Goal: Task Accomplishment & Management: Manage account settings

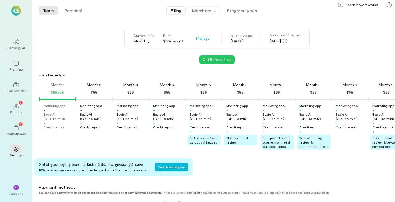
click at [206, 10] on div "Members · 2" at bounding box center [204, 10] width 24 height 5
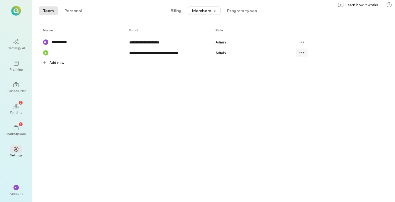
click at [303, 54] on icon at bounding box center [301, 52] width 5 height 5
click at [269, 78] on div "**********" at bounding box center [213, 114] width 362 height 176
click at [182, 12] on button "Billing" at bounding box center [175, 10] width 19 height 9
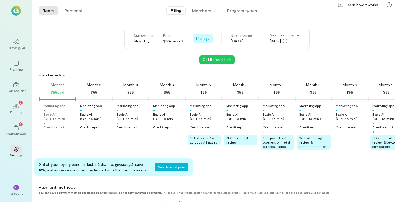
click at [200, 39] on span "Manage" at bounding box center [202, 38] width 13 height 5
click at [344, 29] on div "Current plan Monthly Price $55/month Manage See Annual Plan Cancel plan Next in…" at bounding box center [217, 38] width 356 height 21
click at [177, 9] on span "Billing" at bounding box center [175, 10] width 11 height 5
click at [232, 11] on button "Program types" at bounding box center [242, 10] width 38 height 9
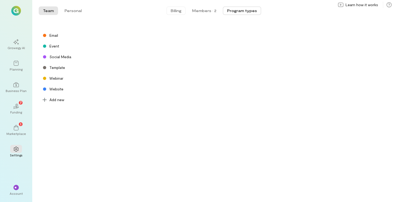
click at [168, 10] on button "Billing" at bounding box center [175, 10] width 19 height 9
